Goal: Task Accomplishment & Management: Use online tool/utility

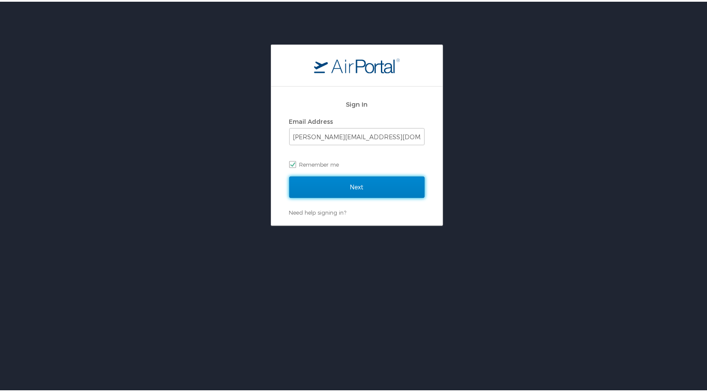
click at [361, 187] on input "Next" at bounding box center [356, 185] width 135 height 21
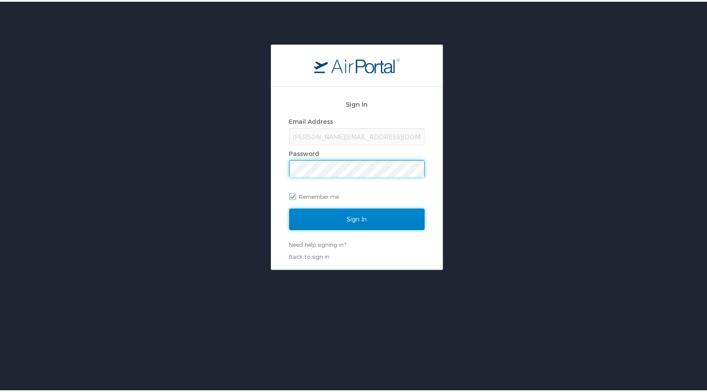
click at [349, 216] on input "Sign In" at bounding box center [356, 217] width 135 height 21
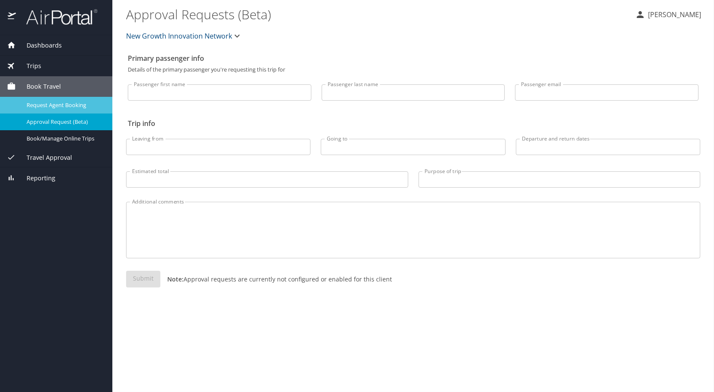
click at [72, 101] on span "Request Agent Booking" at bounding box center [64, 105] width 75 height 8
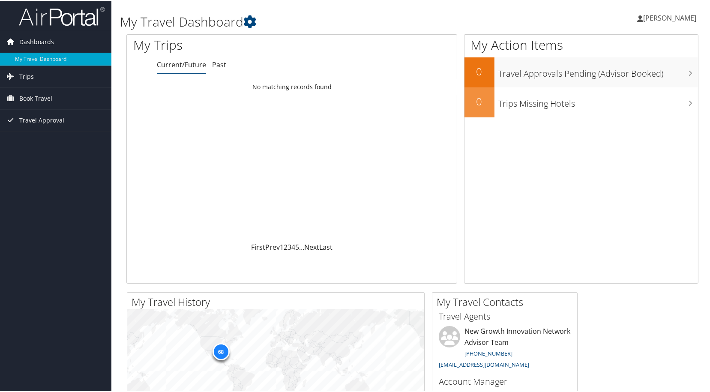
click at [33, 40] on span "Dashboards" at bounding box center [36, 40] width 35 height 21
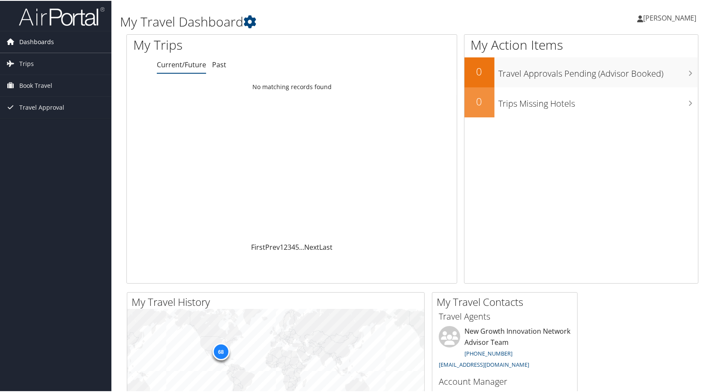
click at [39, 41] on span "Dashboards" at bounding box center [36, 40] width 35 height 21
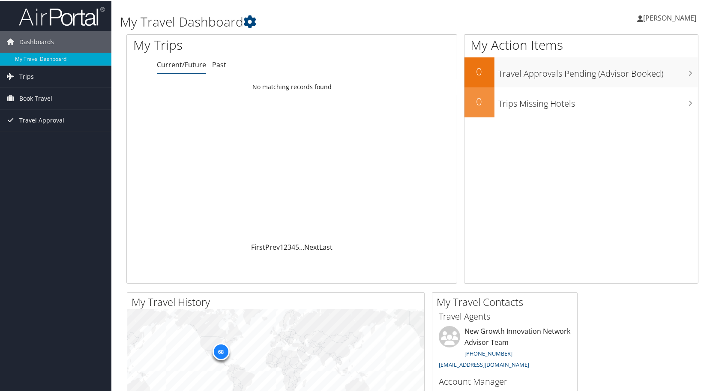
click at [688, 16] on span "Bernita Johnson-Gabriel" at bounding box center [669, 16] width 53 height 9
click at [610, 137] on link "Sign Out" at bounding box center [647, 139] width 96 height 15
